Goal: Information Seeking & Learning: Learn about a topic

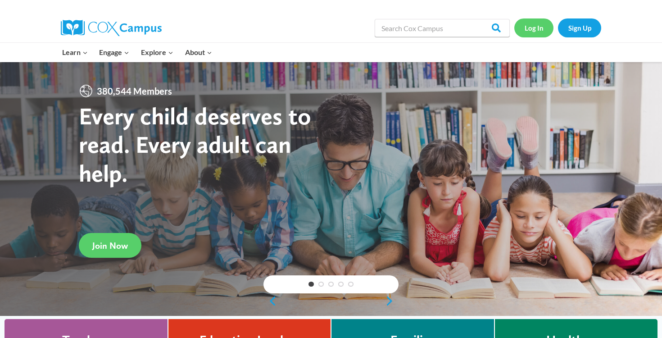
click at [537, 25] on link "Log In" at bounding box center [533, 27] width 39 height 18
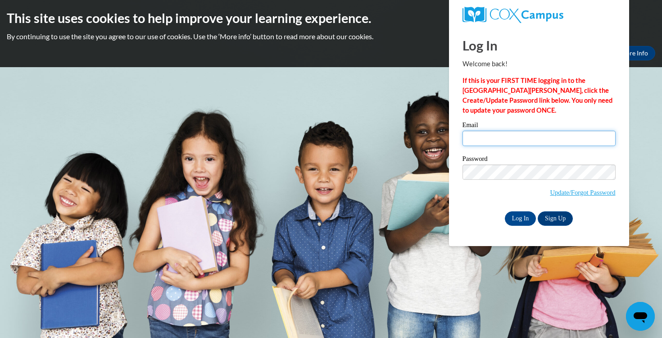
click at [521, 135] on input "Email" at bounding box center [538, 138] width 153 height 15
type input "mkuczkowsk@waukesha.k12.wi.us"
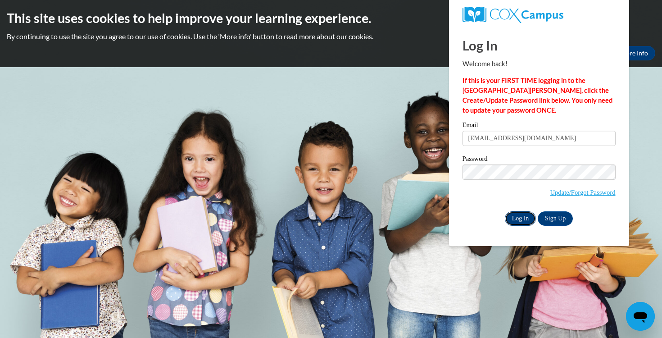
click at [525, 213] on input "Log In" at bounding box center [521, 218] width 32 height 14
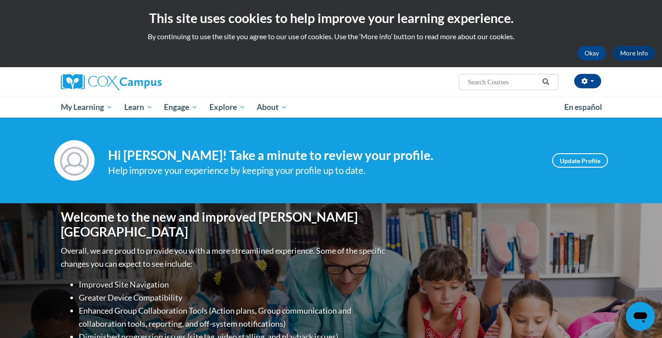
scroll to position [9, 0]
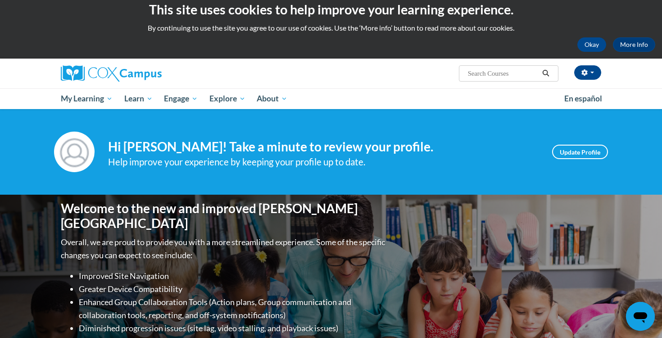
click at [488, 73] on input "Search..." at bounding box center [503, 73] width 72 height 11
type input "vocabulary"
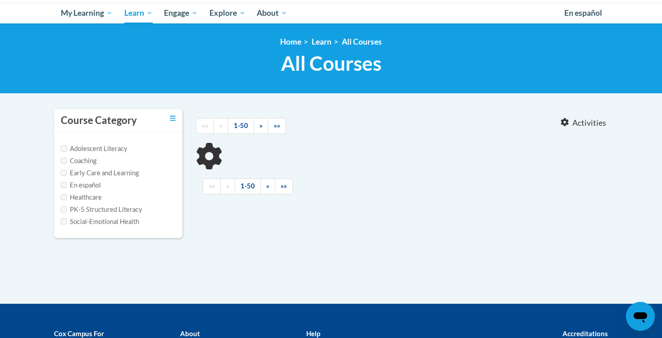
type input "vocabulary"
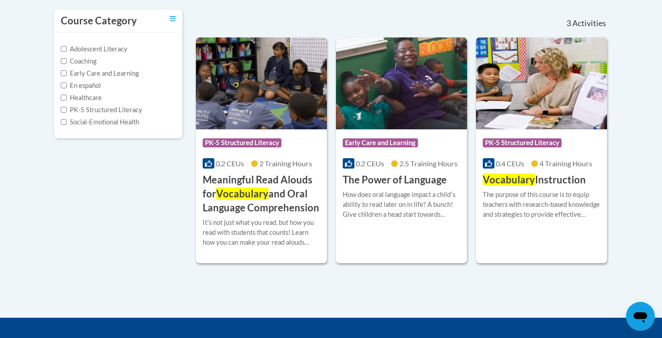
scroll to position [197, 0]
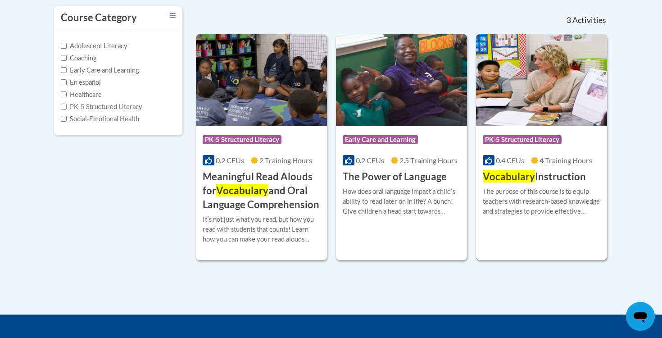
click at [556, 185] on div "More Info Open The purpose of this course is to equip teachers with research-ba…" at bounding box center [541, 207] width 131 height 46
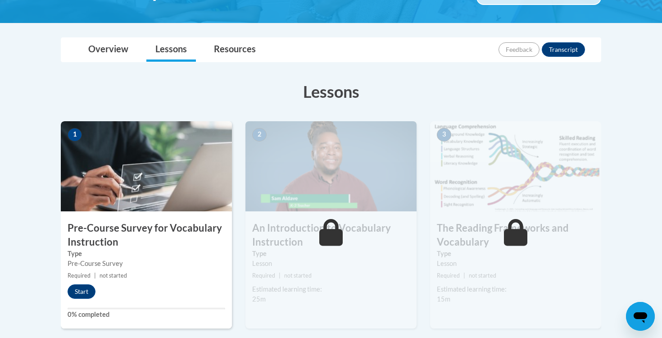
scroll to position [190, 0]
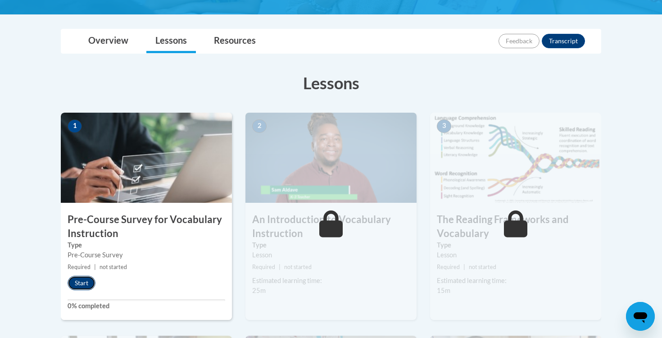
click at [80, 281] on button "Start" at bounding box center [82, 283] width 28 height 14
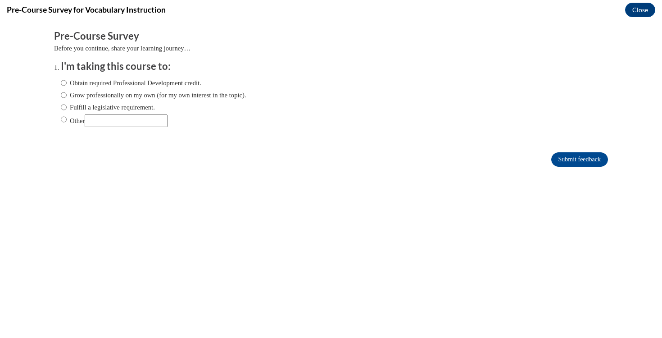
scroll to position [0, 0]
click at [82, 95] on label "Grow professionally on my own (for my own interest in the topic)." at bounding box center [154, 95] width 186 height 10
click at [67, 95] on input "Grow professionally on my own (for my own interest in the topic)." at bounding box center [64, 95] width 6 height 10
radio input "true"
click at [566, 158] on input "Submit feedback" at bounding box center [579, 159] width 57 height 14
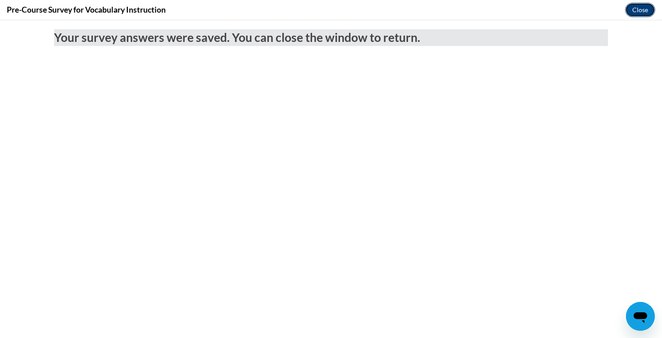
click at [648, 9] on button "Close" at bounding box center [640, 10] width 30 height 14
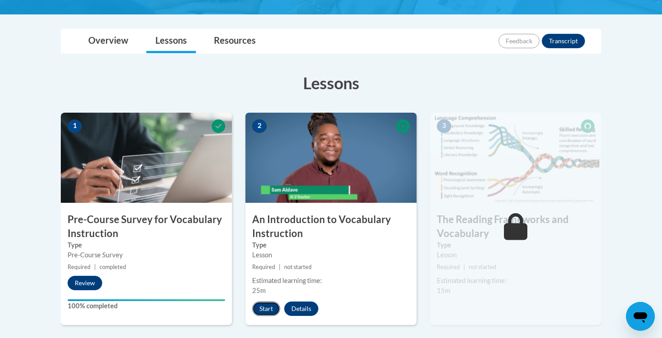
click at [264, 307] on button "Start" at bounding box center [266, 308] width 28 height 14
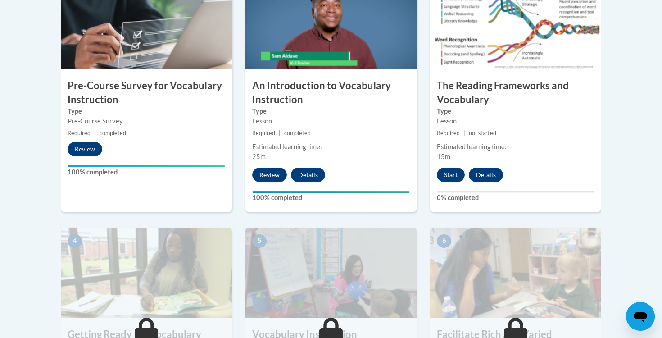
scroll to position [325, 0]
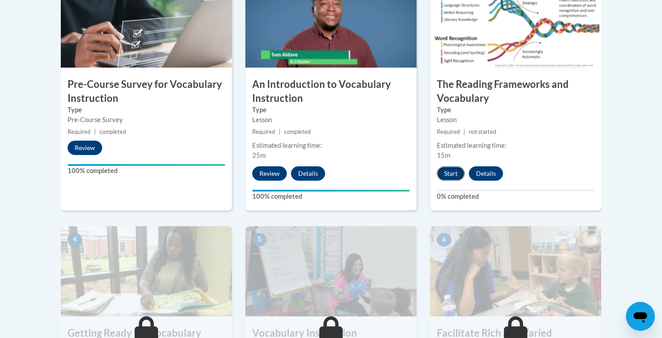
click at [457, 173] on button "Start" at bounding box center [451, 173] width 28 height 14
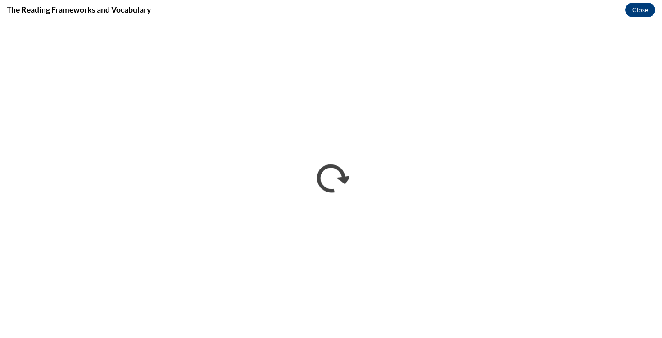
scroll to position [0, 0]
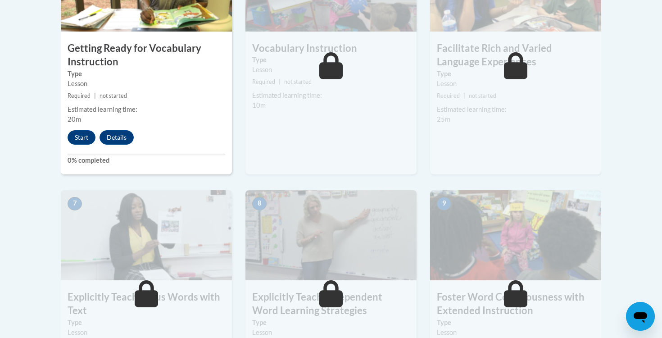
scroll to position [610, 0]
click at [82, 137] on button "Start" at bounding box center [82, 137] width 28 height 14
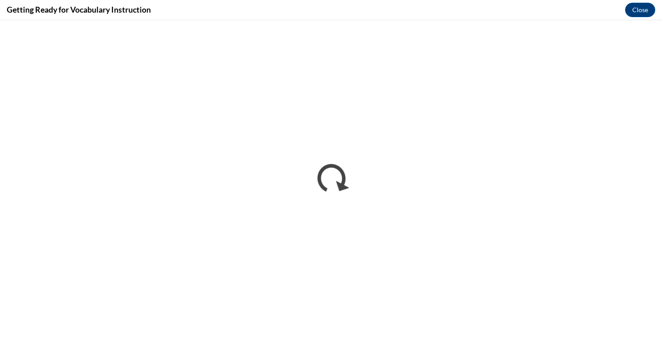
scroll to position [0, 0]
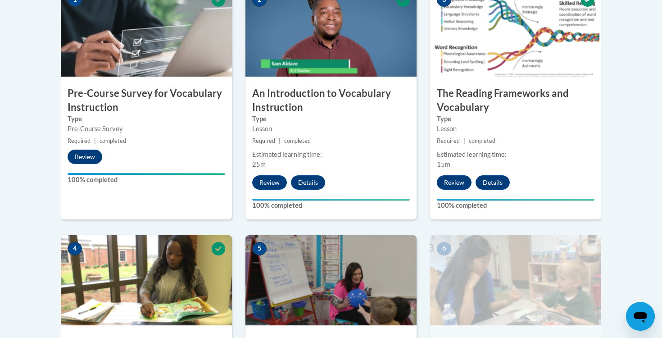
scroll to position [461, 0]
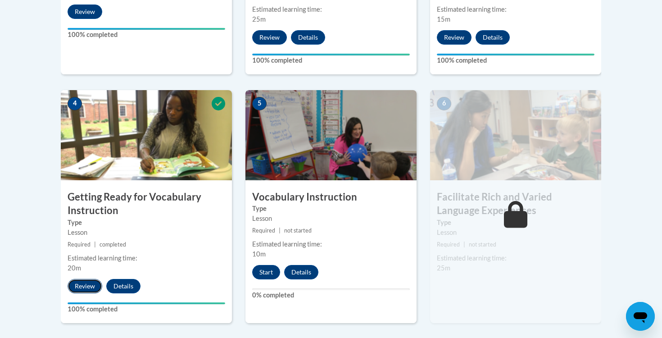
click at [80, 285] on button "Review" at bounding box center [85, 286] width 35 height 14
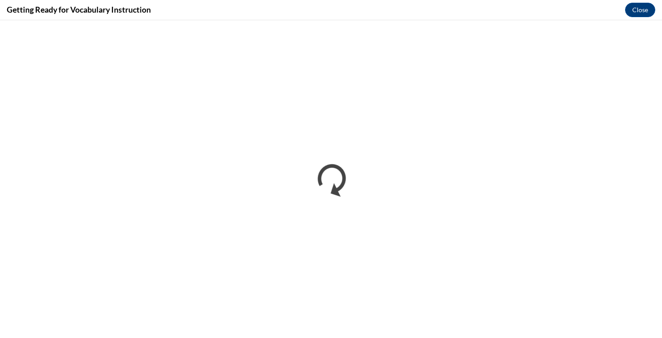
scroll to position [0, 0]
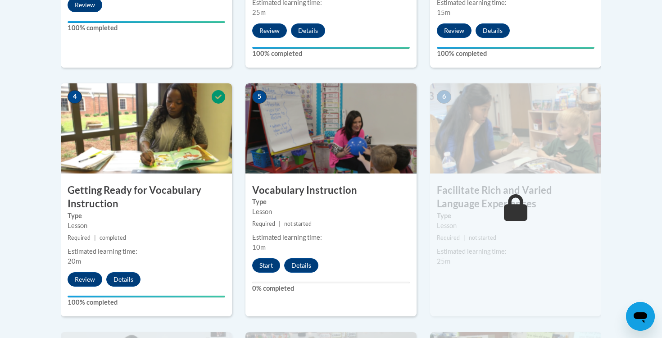
scroll to position [466, 0]
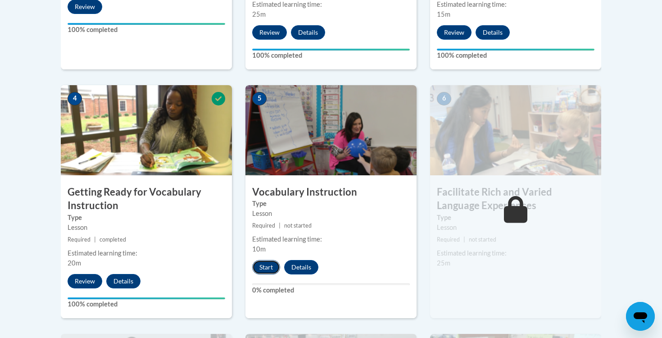
click at [270, 263] on button "Start" at bounding box center [266, 267] width 28 height 14
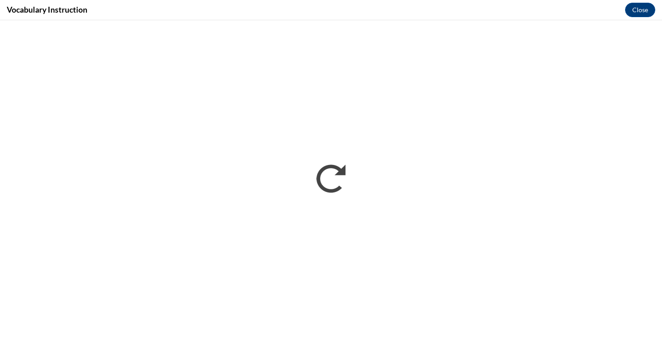
scroll to position [0, 0]
